Goal: Browse casually: Explore the website without a specific task or goal

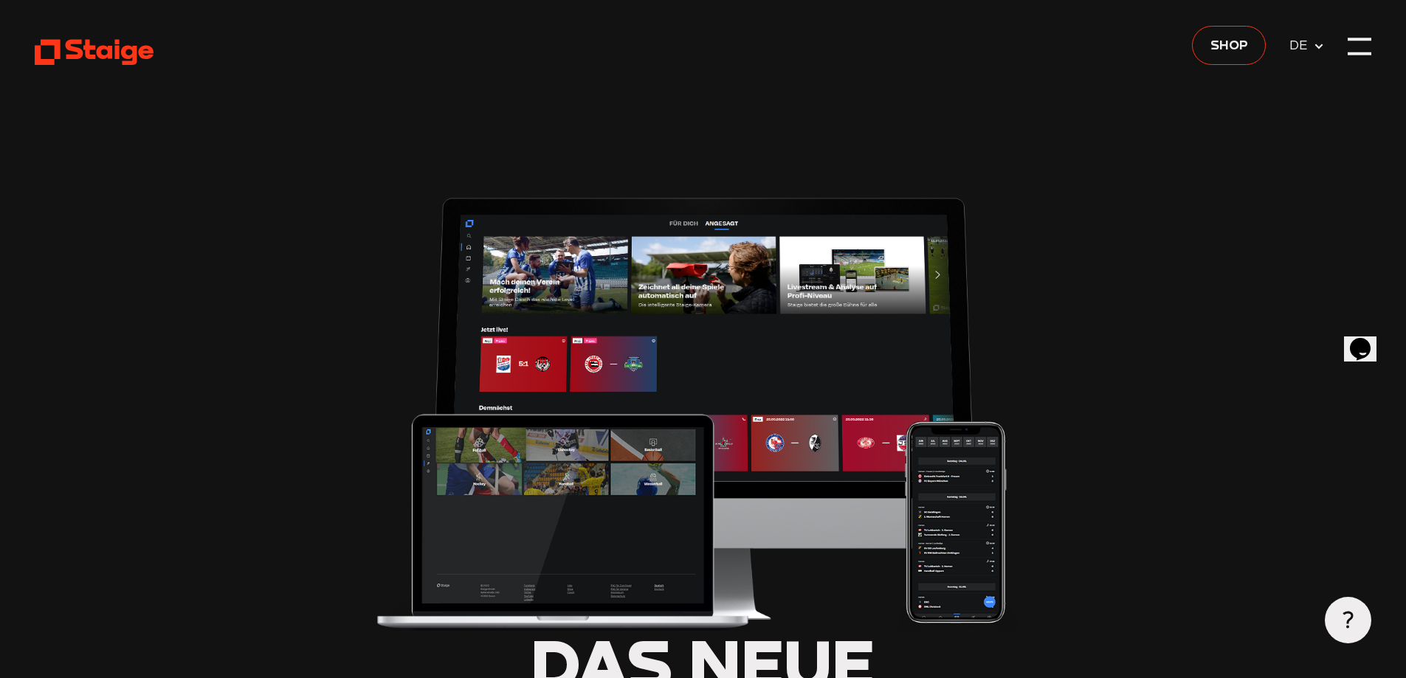
type input "0.8"
click at [1365, 47] on div at bounding box center [1360, 47] width 24 height 24
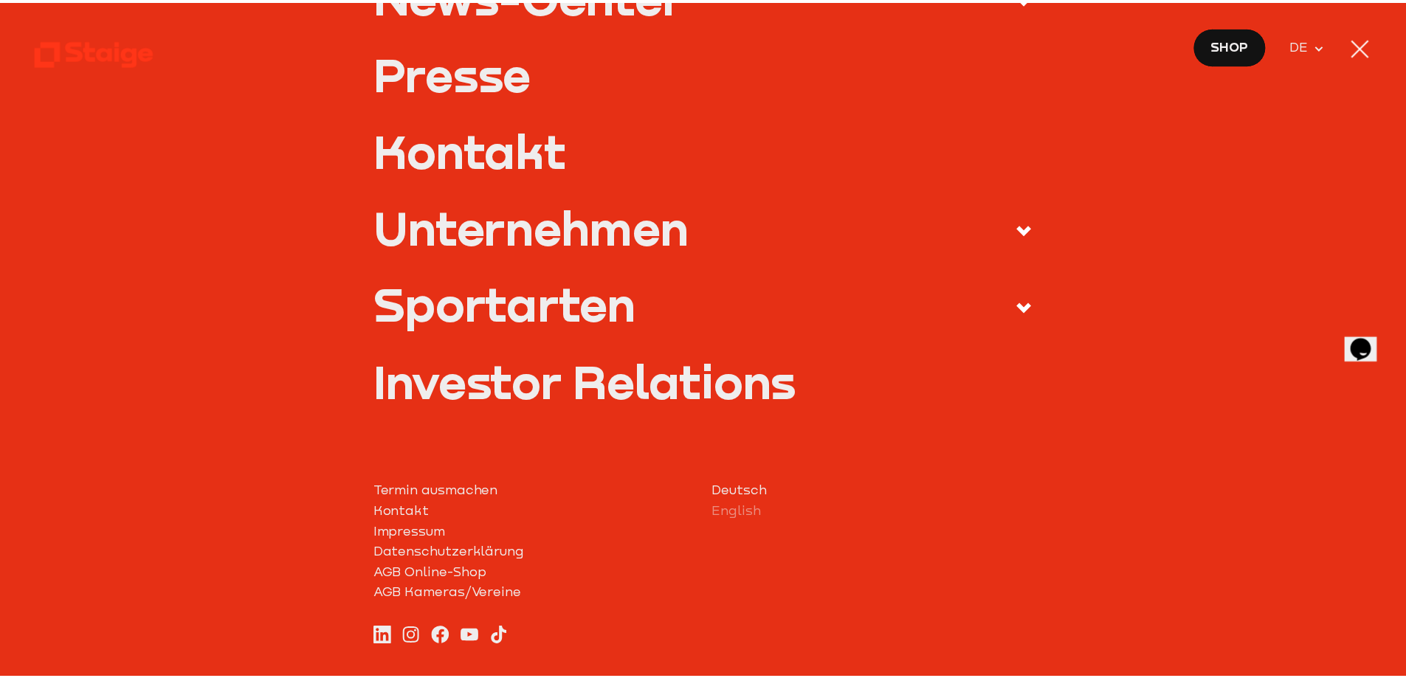
scroll to position [660, 0]
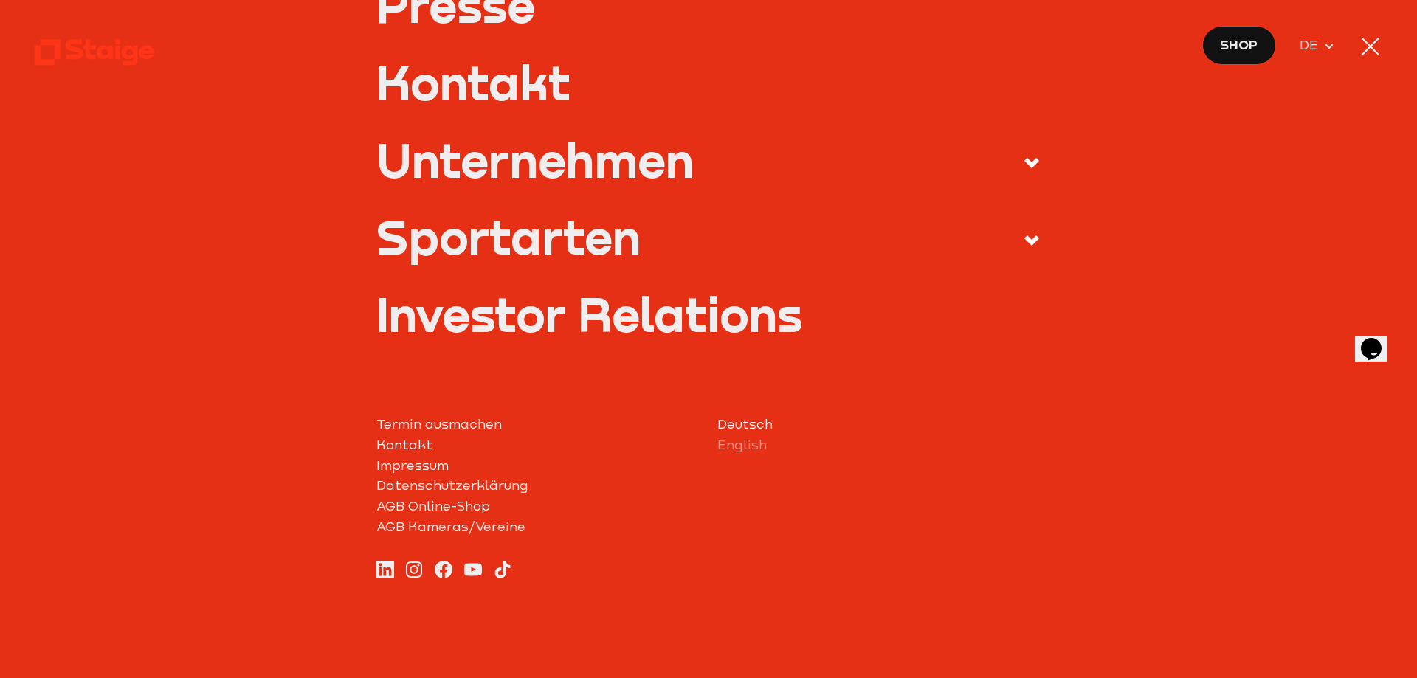
click at [1373, 49] on div at bounding box center [1371, 47] width 18 height 18
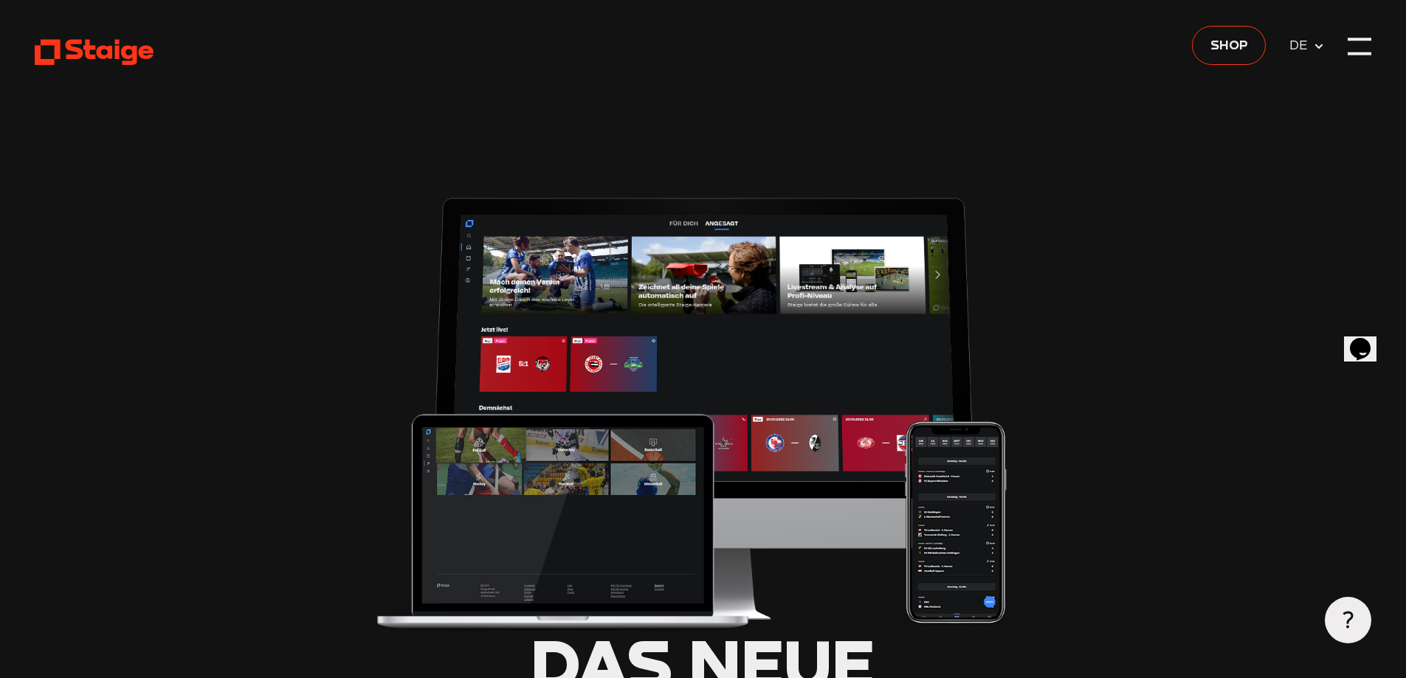
click at [72, 42] on use at bounding box center [94, 53] width 119 height 26
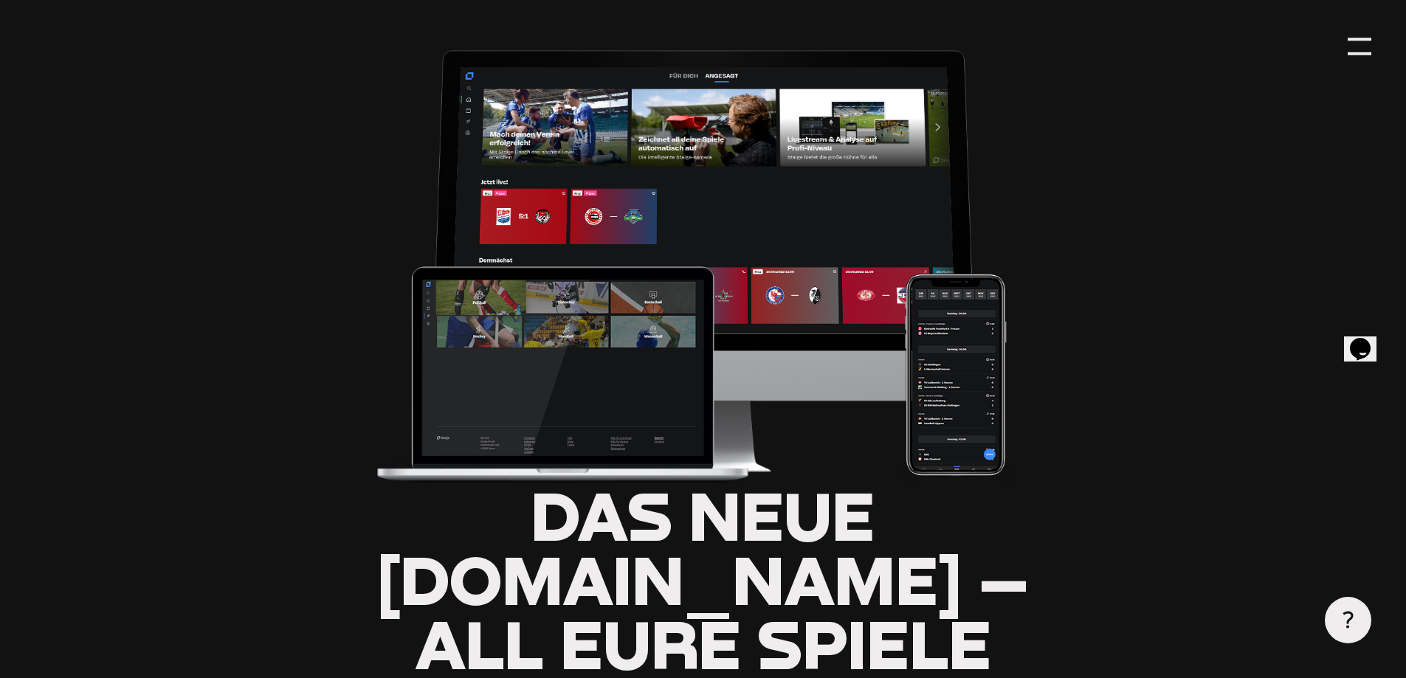
scroll to position [148, 0]
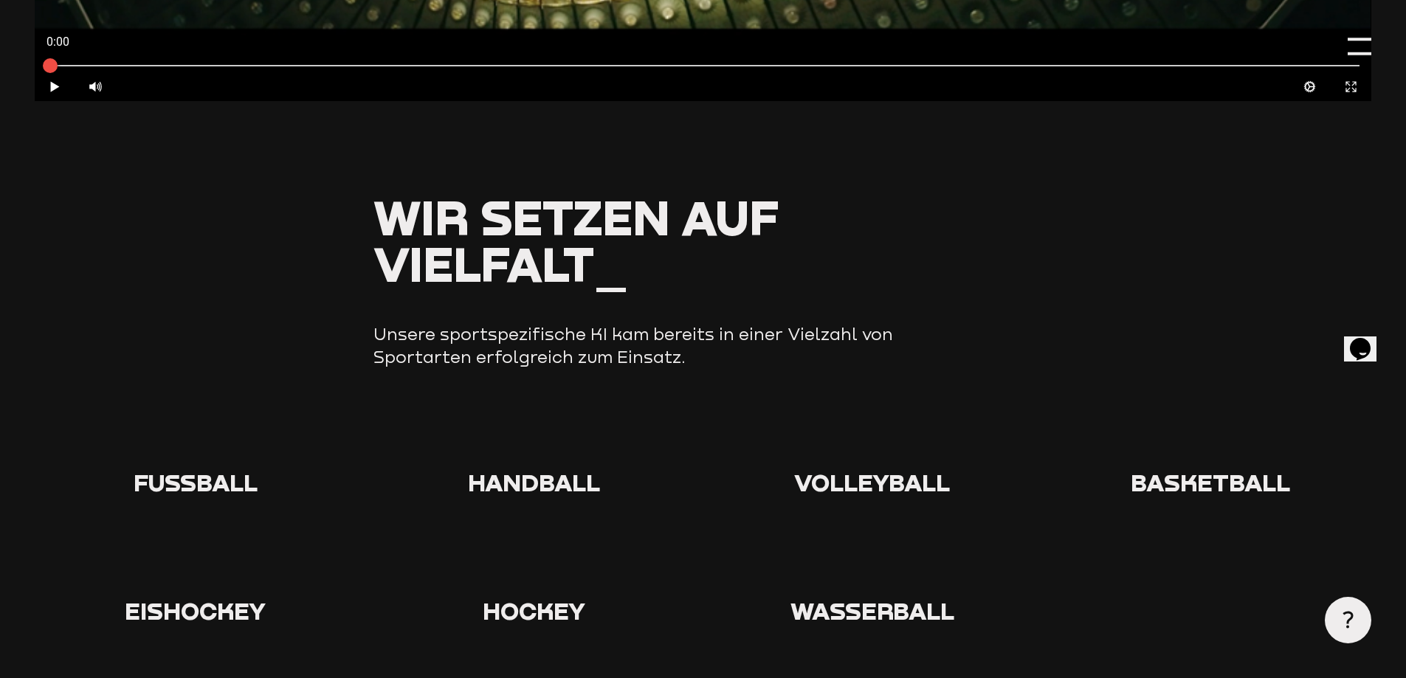
scroll to position [1508, 0]
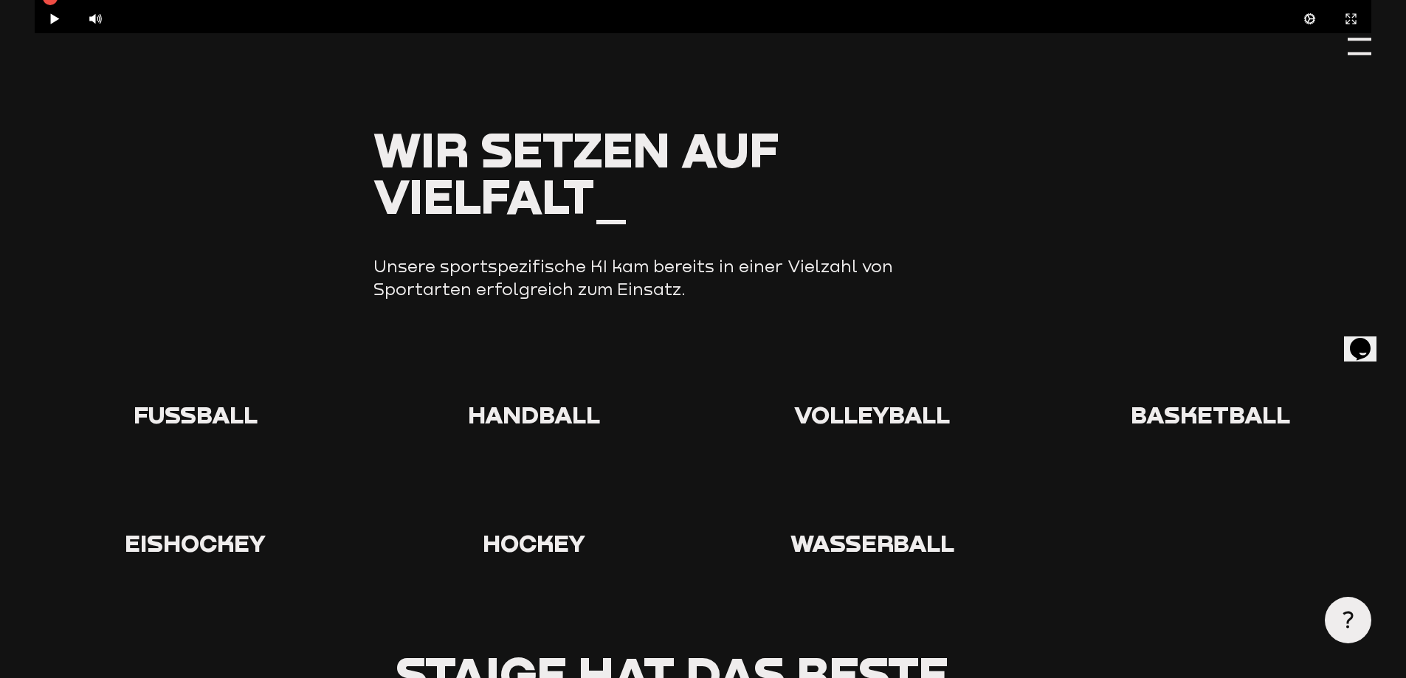
click at [191, 410] on span "Fußball" at bounding box center [196, 414] width 124 height 29
click at [140, 367] on div at bounding box center [195, 374] width 321 height 53
click at [200, 362] on icon at bounding box center [195, 371] width 47 height 47
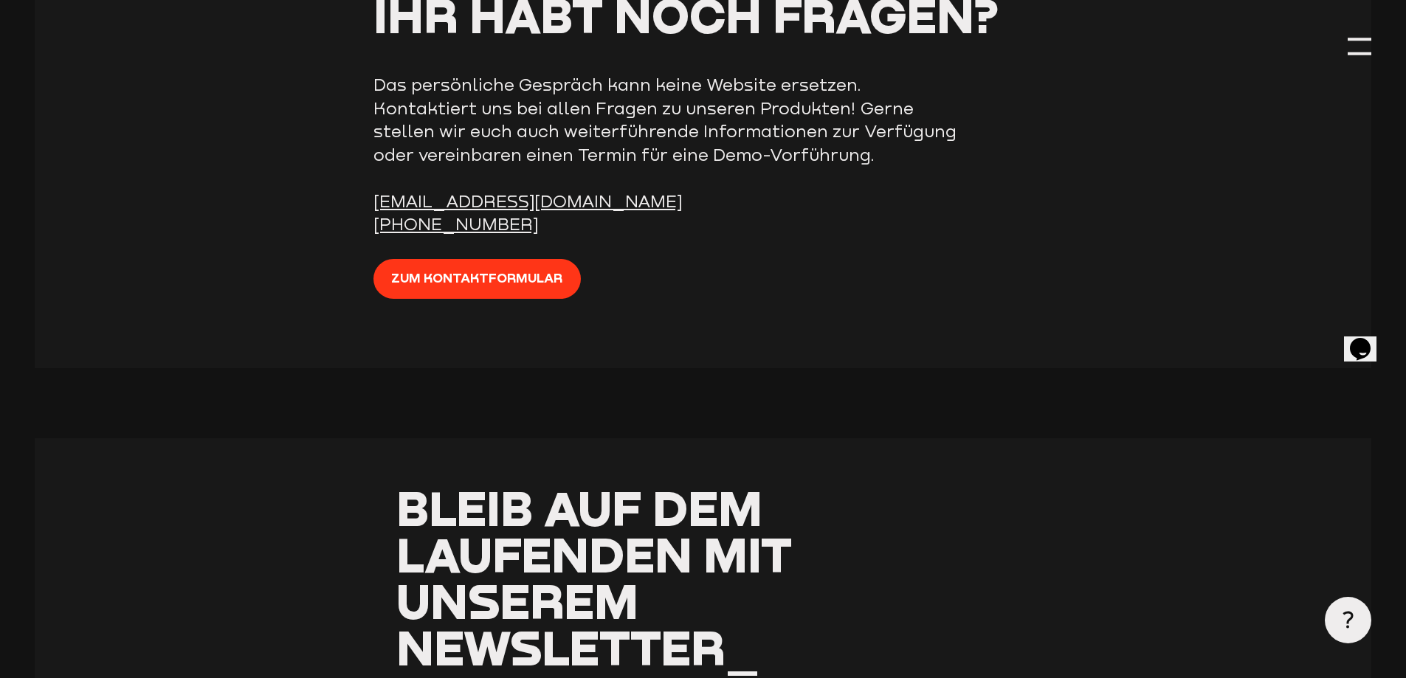
scroll to position [6010, 0]
